Goal: Task Accomplishment & Management: Understand process/instructions

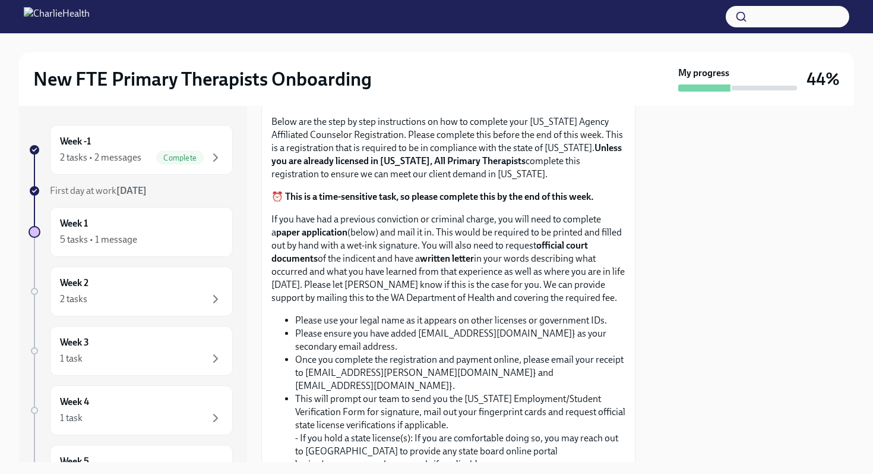
scroll to position [886, 0]
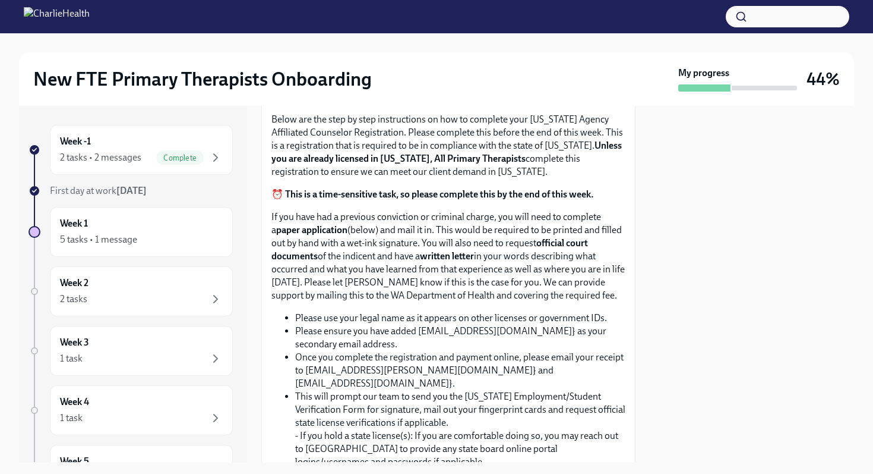
click at [347, 40] on span "Upload CPR/First Aid Training Certificate" at bounding box center [370, 34] width 181 height 12
click at [0, 0] on input "Upload CPR/First Aid Training Certificate" at bounding box center [0, 0] width 0 height 0
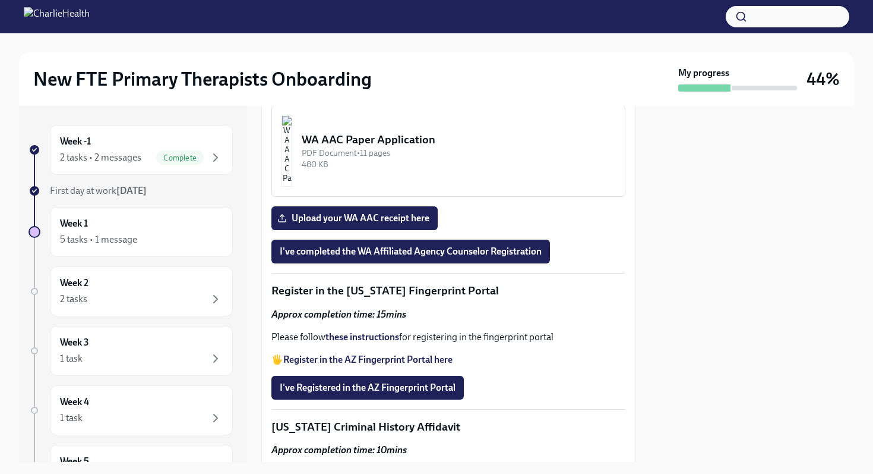
scroll to position [1526, 0]
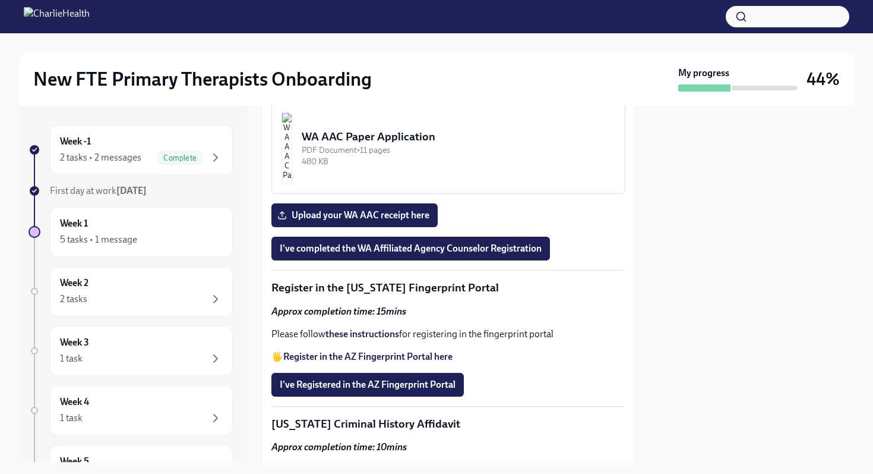
click at [391, 43] on div "WA AAC Registration Instructions" at bounding box center [459, 35] width 314 height 15
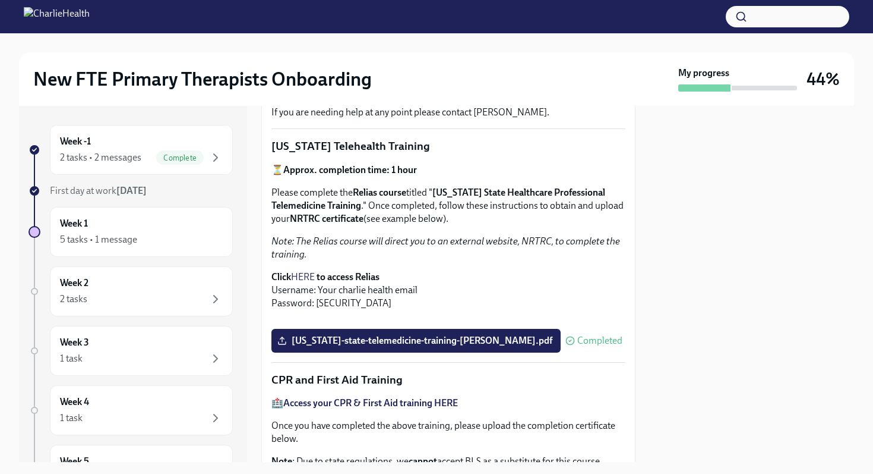
scroll to position [249, 0]
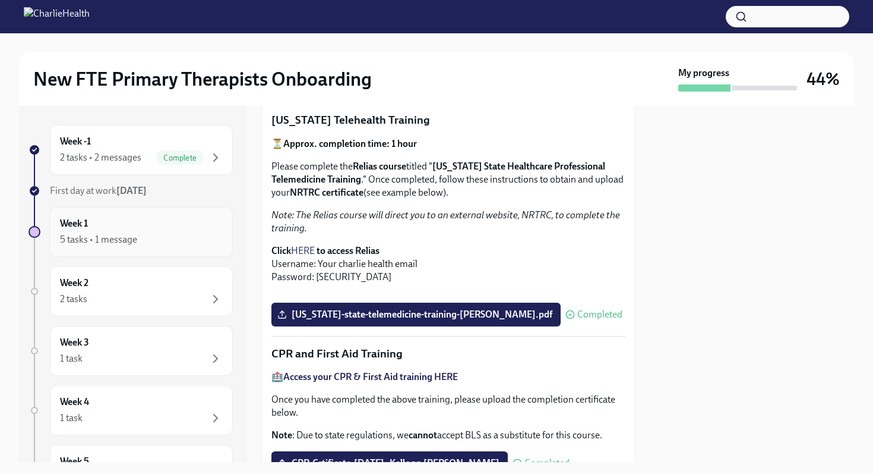
click at [137, 228] on div "Week 1 5 tasks • 1 message" at bounding box center [141, 232] width 163 height 30
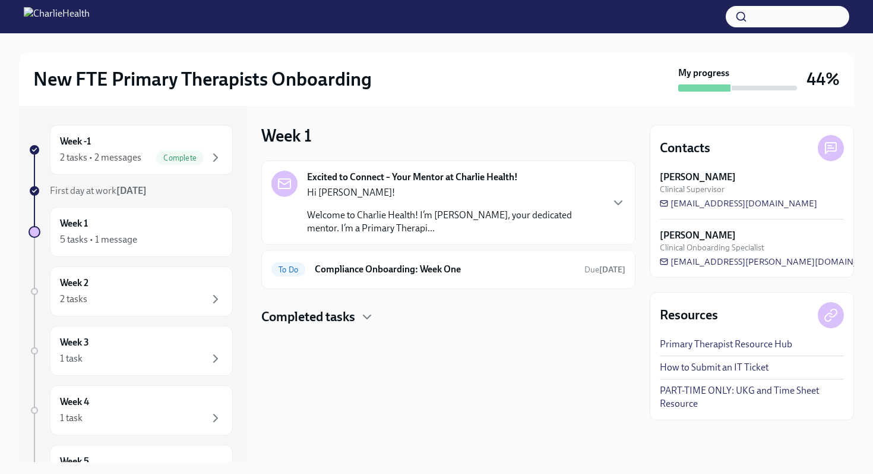
click at [352, 317] on h4 "Completed tasks" at bounding box center [308, 317] width 94 height 18
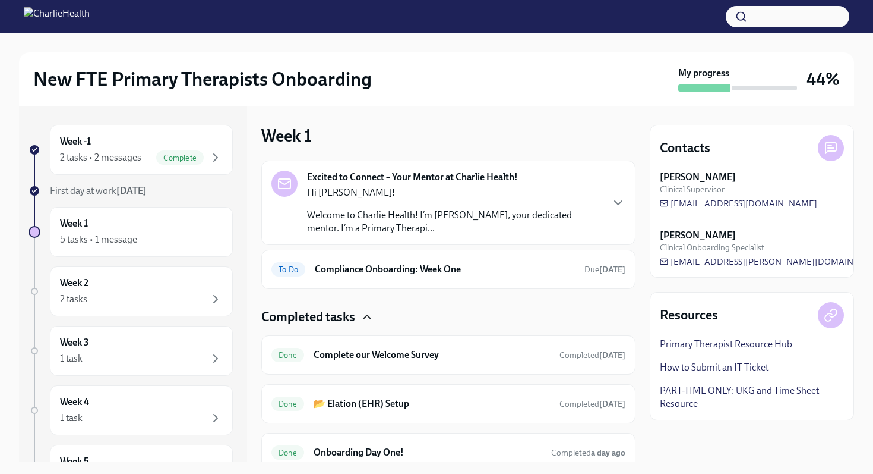
click at [362, 313] on icon "button" at bounding box center [367, 317] width 14 height 14
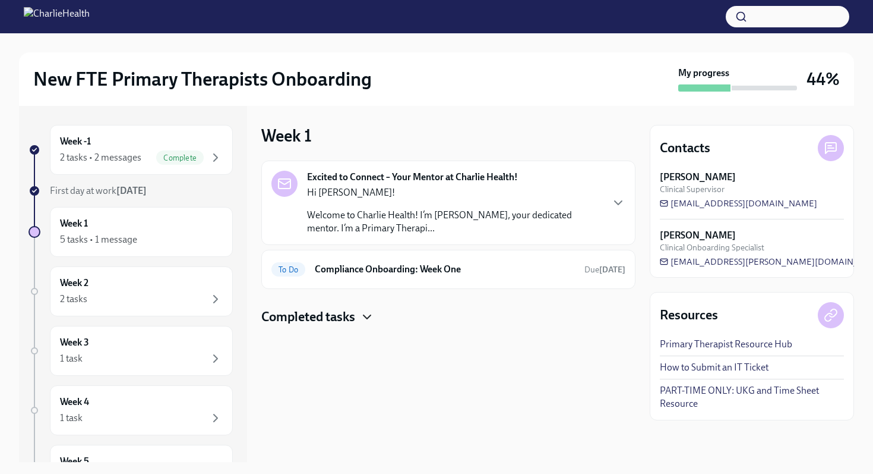
click at [369, 217] on p "Welcome to Charlie Health! I’m Andrea Matta, your dedicated mentor. I’m a Prima…" at bounding box center [454, 222] width 295 height 26
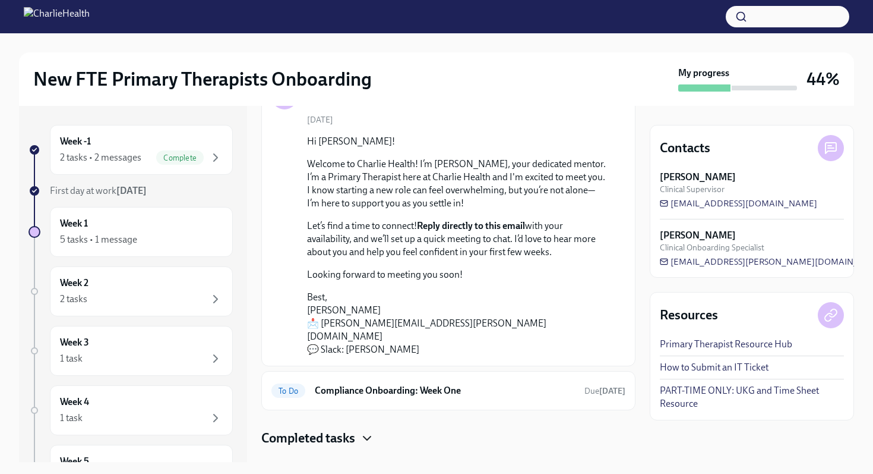
scroll to position [97, 0]
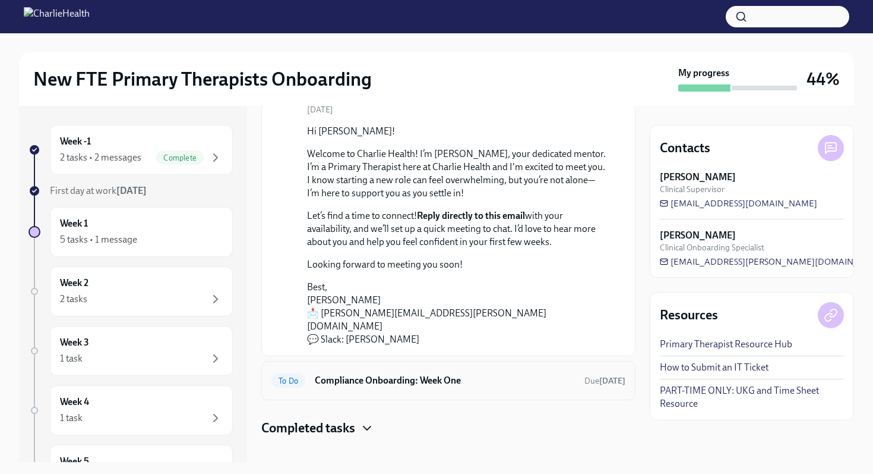
click at [354, 374] on h6 "Compliance Onboarding: Week One" at bounding box center [445, 380] width 260 height 13
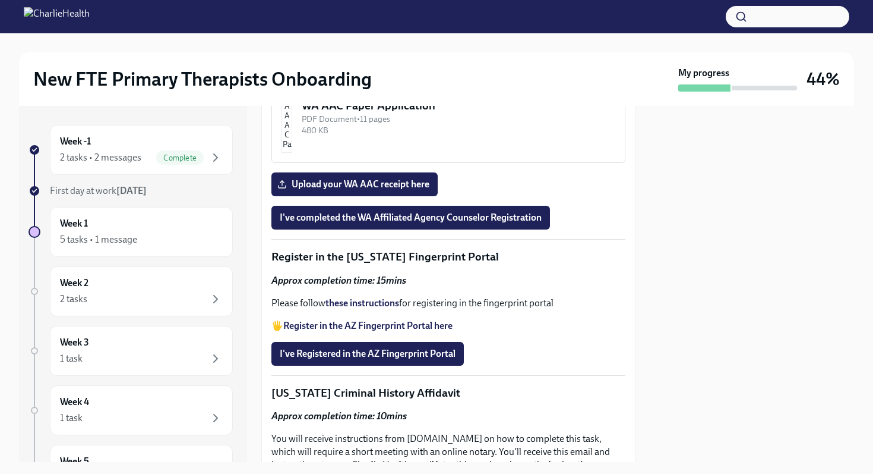
scroll to position [1370, 0]
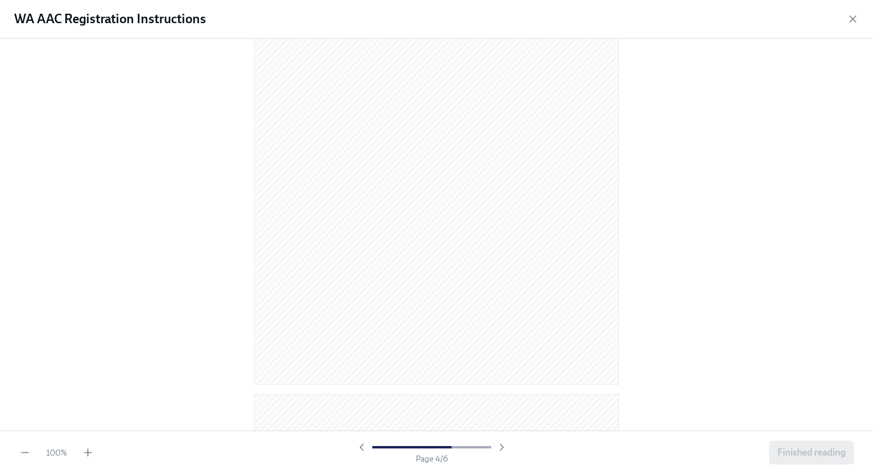
scroll to position [1561, 0]
